Goal: Navigation & Orientation: Go to known website

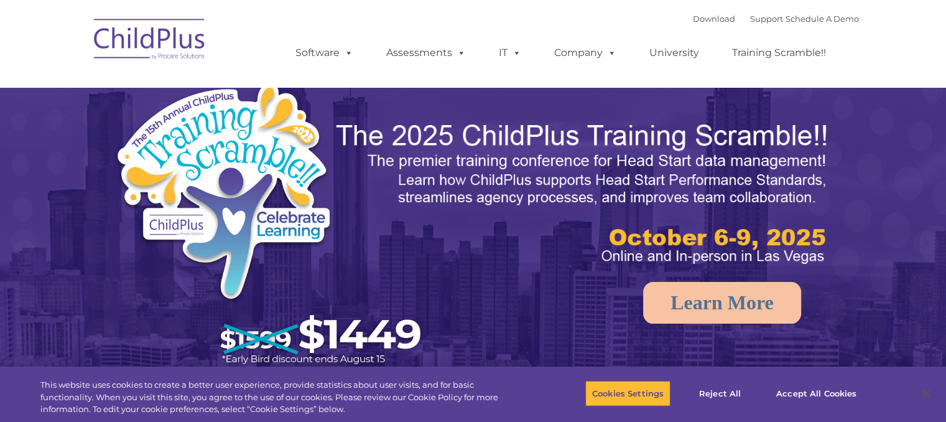
select select "MEDIUM"
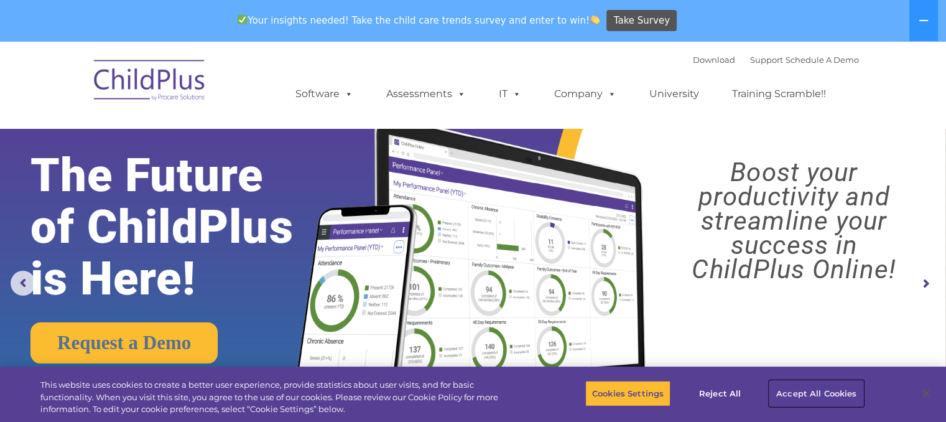
drag, startPoint x: 791, startPoint y: 402, endPoint x: 813, endPoint y: 397, distance: 22.9
click at [813, 397] on button "Accept All Cookies" at bounding box center [817, 393] width 94 height 26
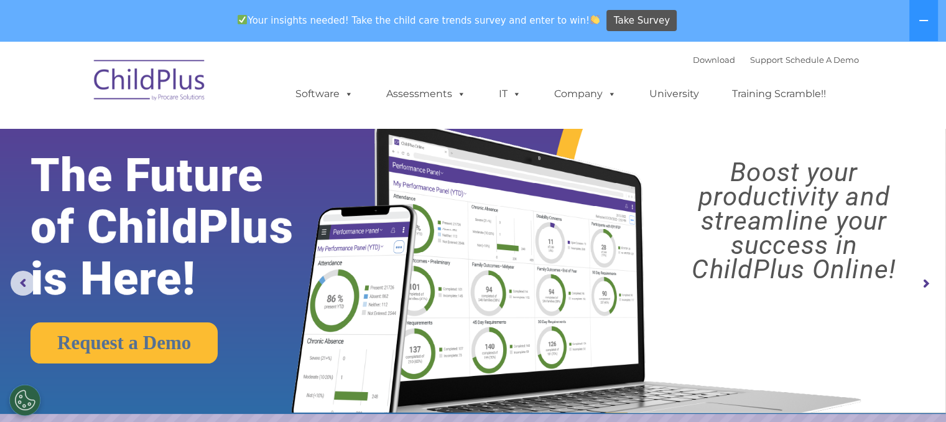
click at [813, 397] on button "Accept All Cookies" at bounding box center [817, 393] width 94 height 26
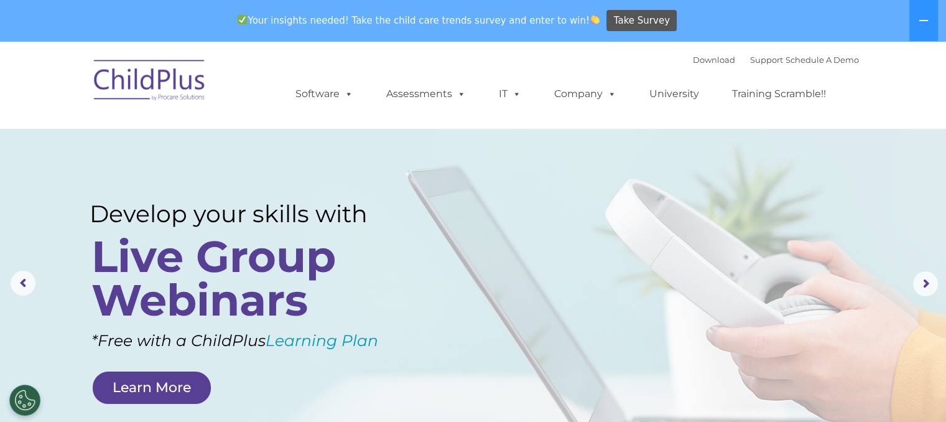
drag, startPoint x: 151, startPoint y: 78, endPoint x: 905, endPoint y: 71, distance: 754.7
click at [905, 71] on nav "Download Support | Schedule A Demo  MENU MENU Software ChildPlus: The original…" at bounding box center [473, 84] width 946 height 87
drag, startPoint x: 162, startPoint y: 72, endPoint x: 121, endPoint y: 79, distance: 41.6
click at [121, 79] on img at bounding box center [150, 82] width 124 height 62
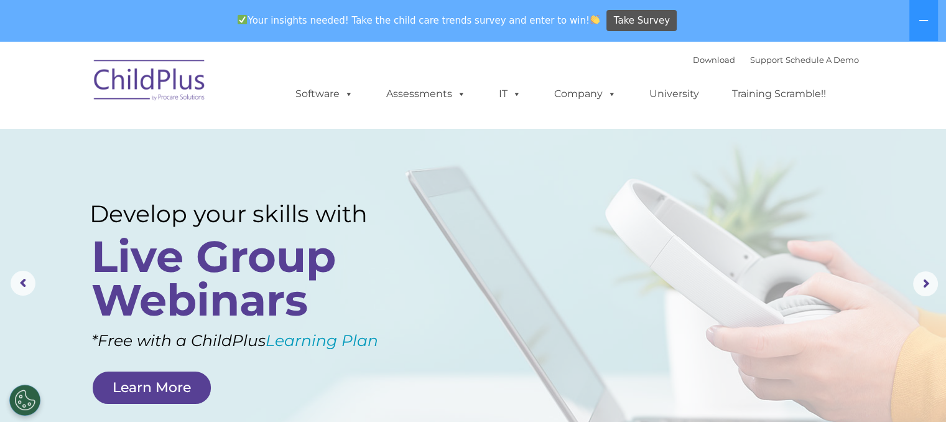
click at [121, 79] on img at bounding box center [150, 82] width 124 height 62
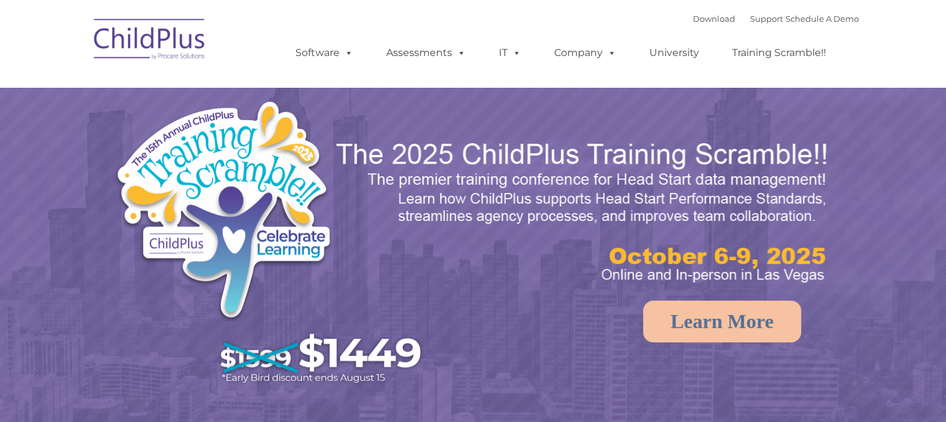
select select "MEDIUM"
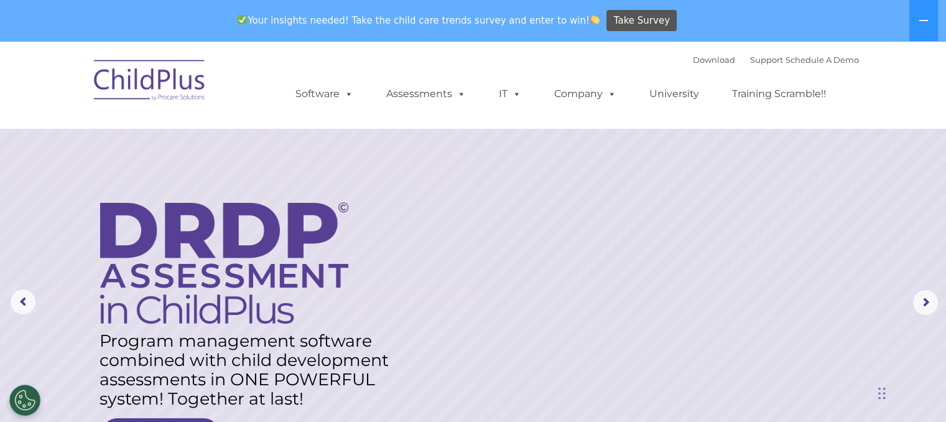
click at [887, 394] on div "Chat Widget" at bounding box center [835, 354] width 203 height 134
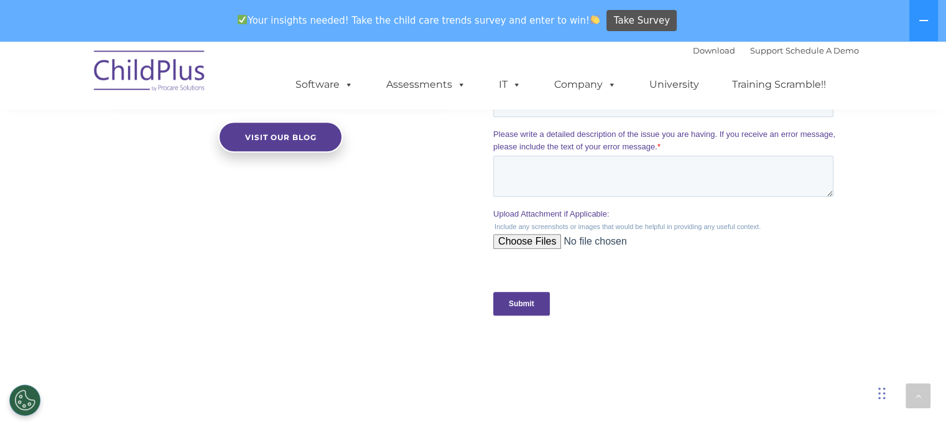
scroll to position [1458, 0]
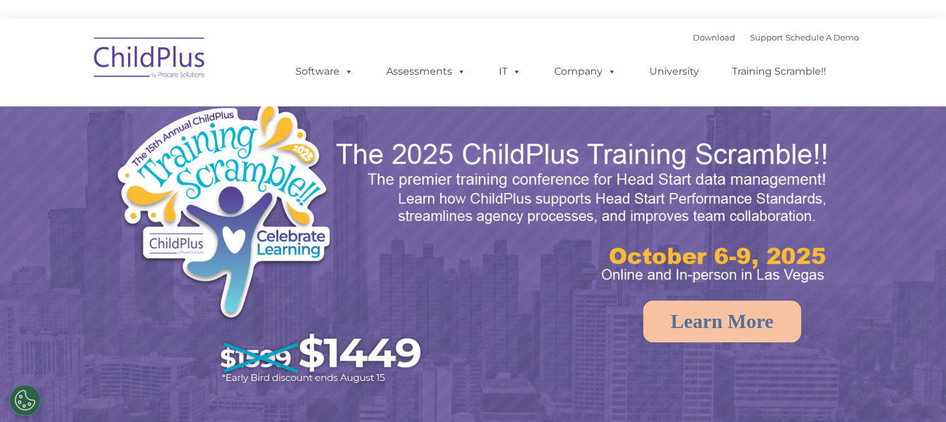
select select "MEDIUM"
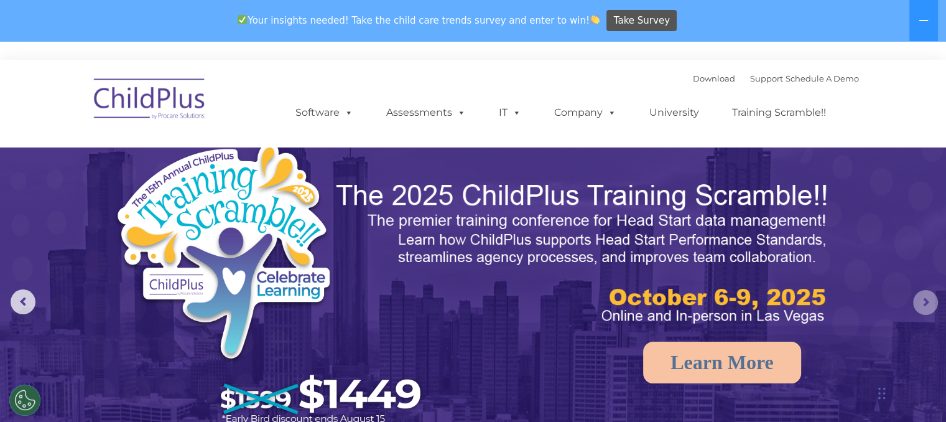
click at [928, 304] on rs-arrow at bounding box center [925, 302] width 25 height 25
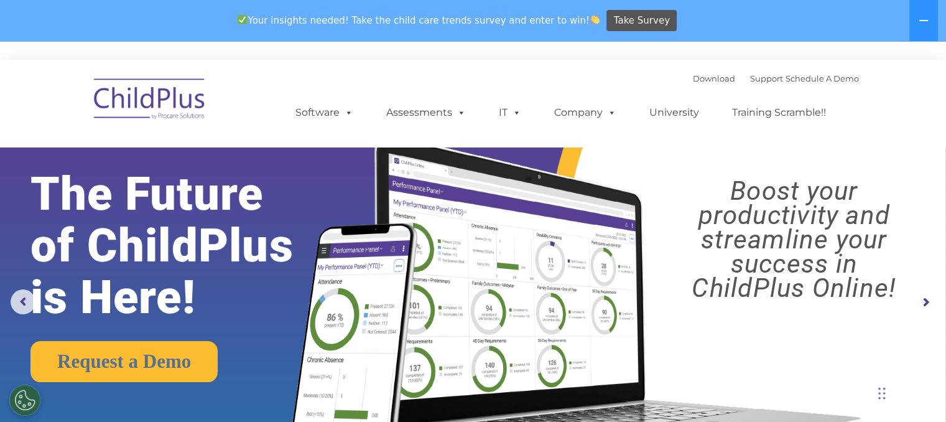
click at [928, 304] on rs-arrow at bounding box center [925, 302] width 25 height 25
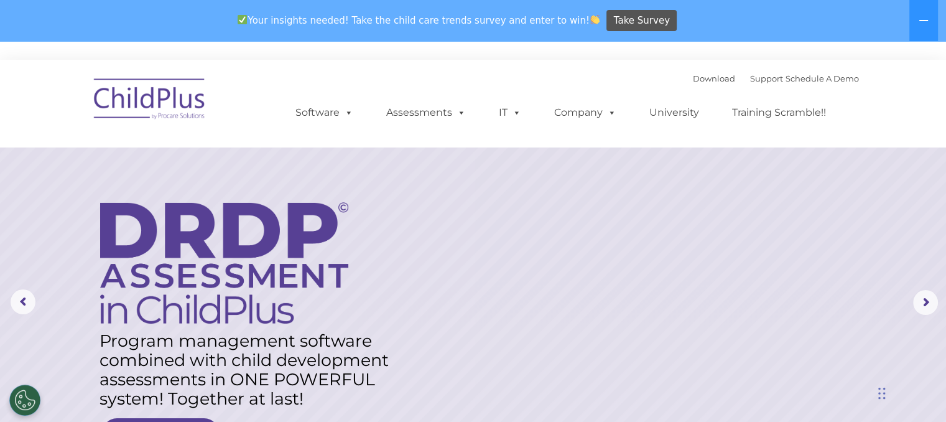
click at [156, 106] on img at bounding box center [150, 101] width 124 height 62
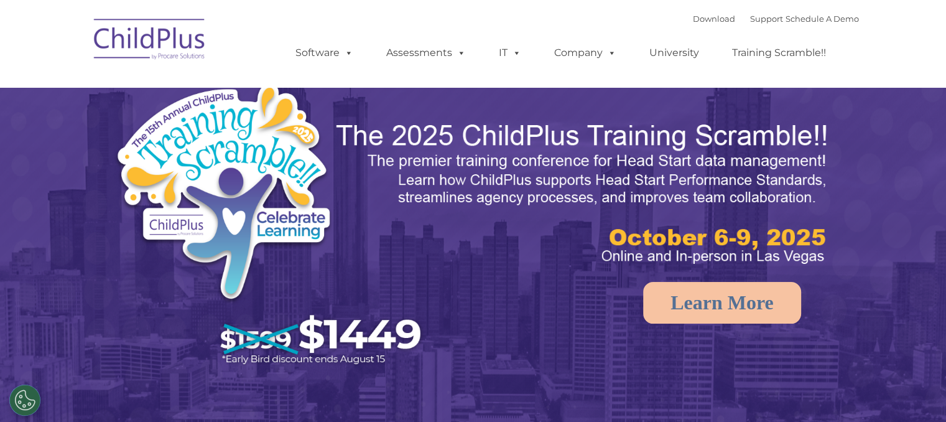
select select "MEDIUM"
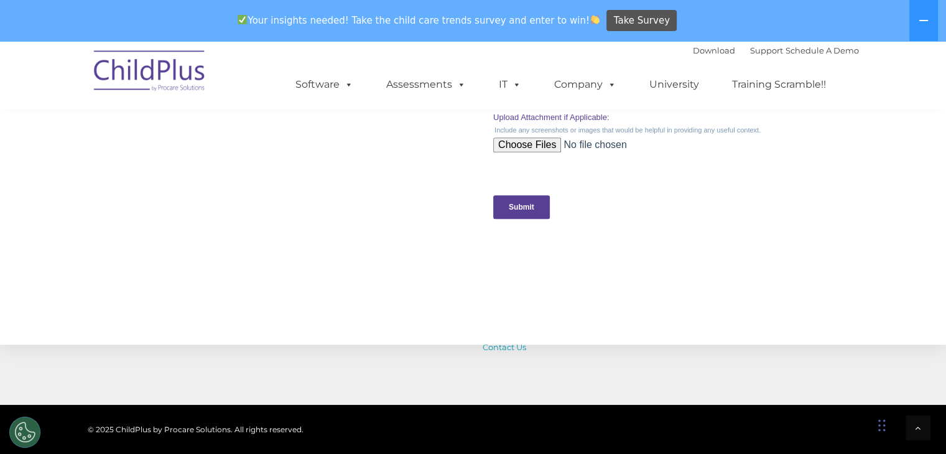
scroll to position [1243, 0]
